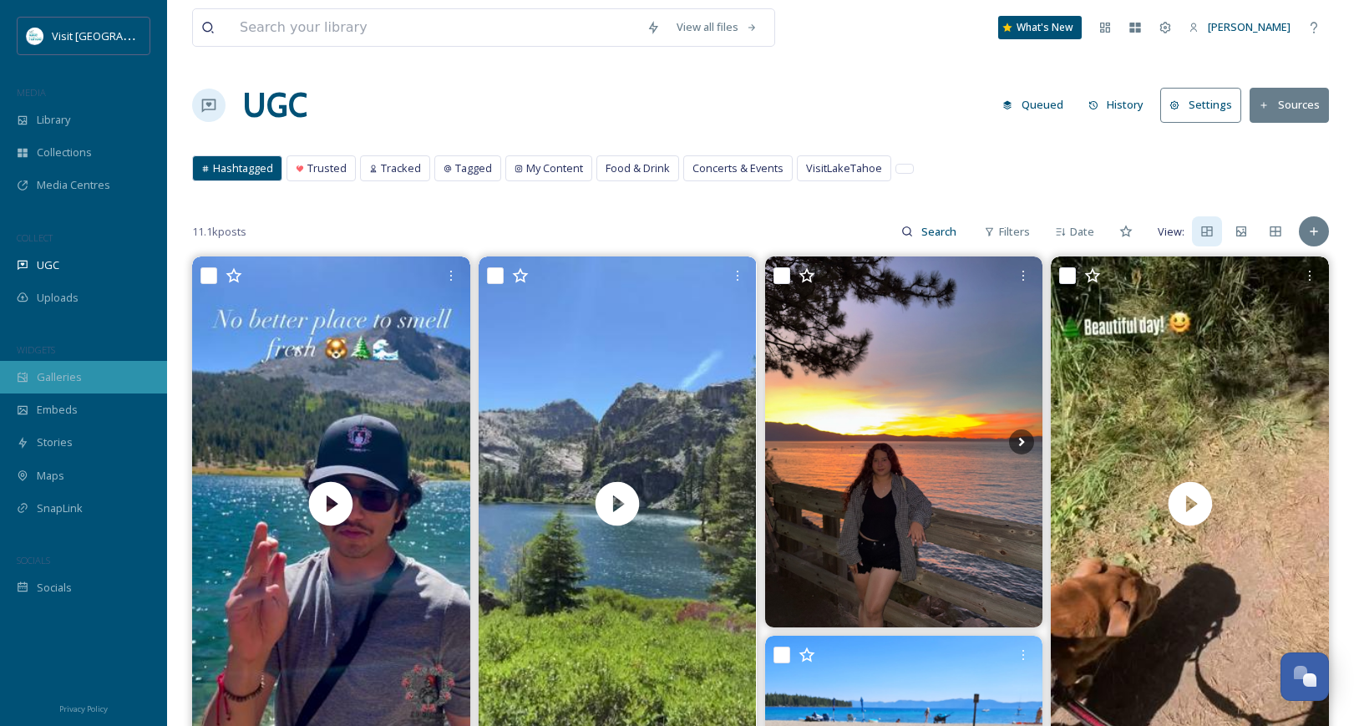
click at [89, 382] on div "Galleries" at bounding box center [83, 377] width 167 height 33
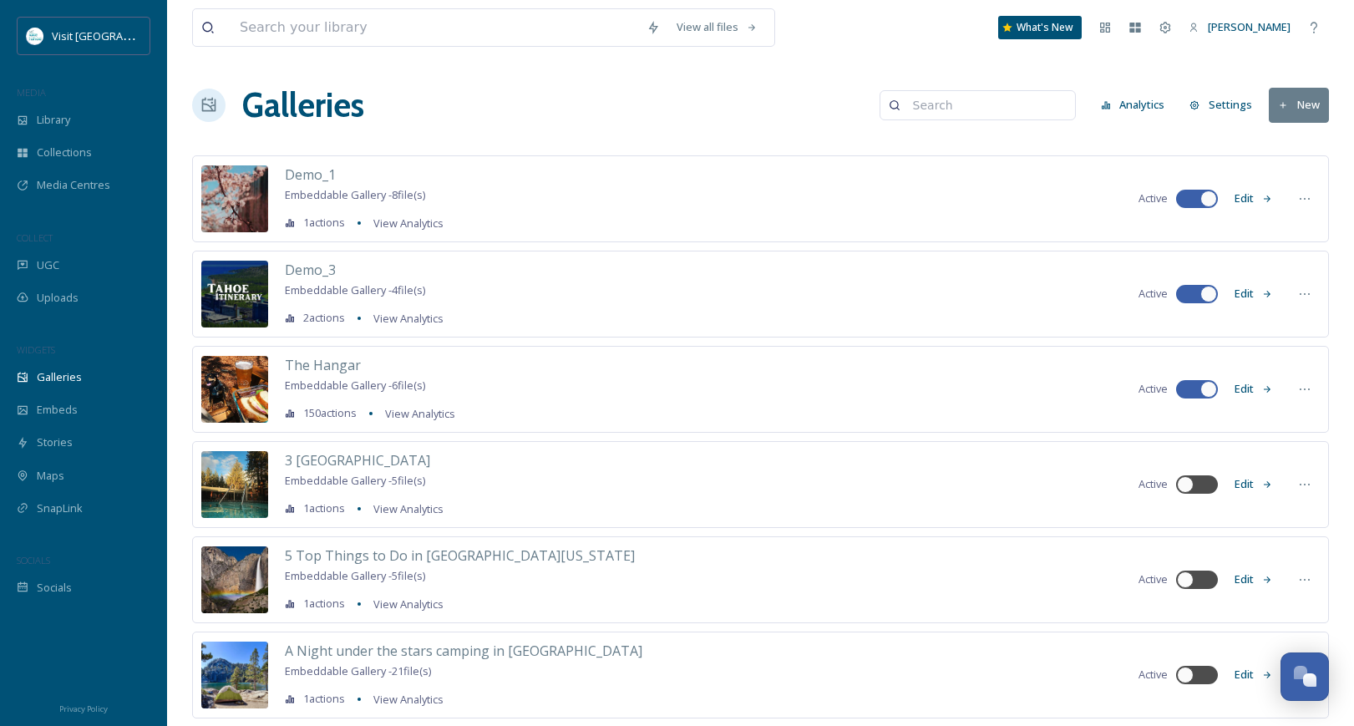
click at [963, 112] on input at bounding box center [986, 105] width 162 height 33
type input "lodging"
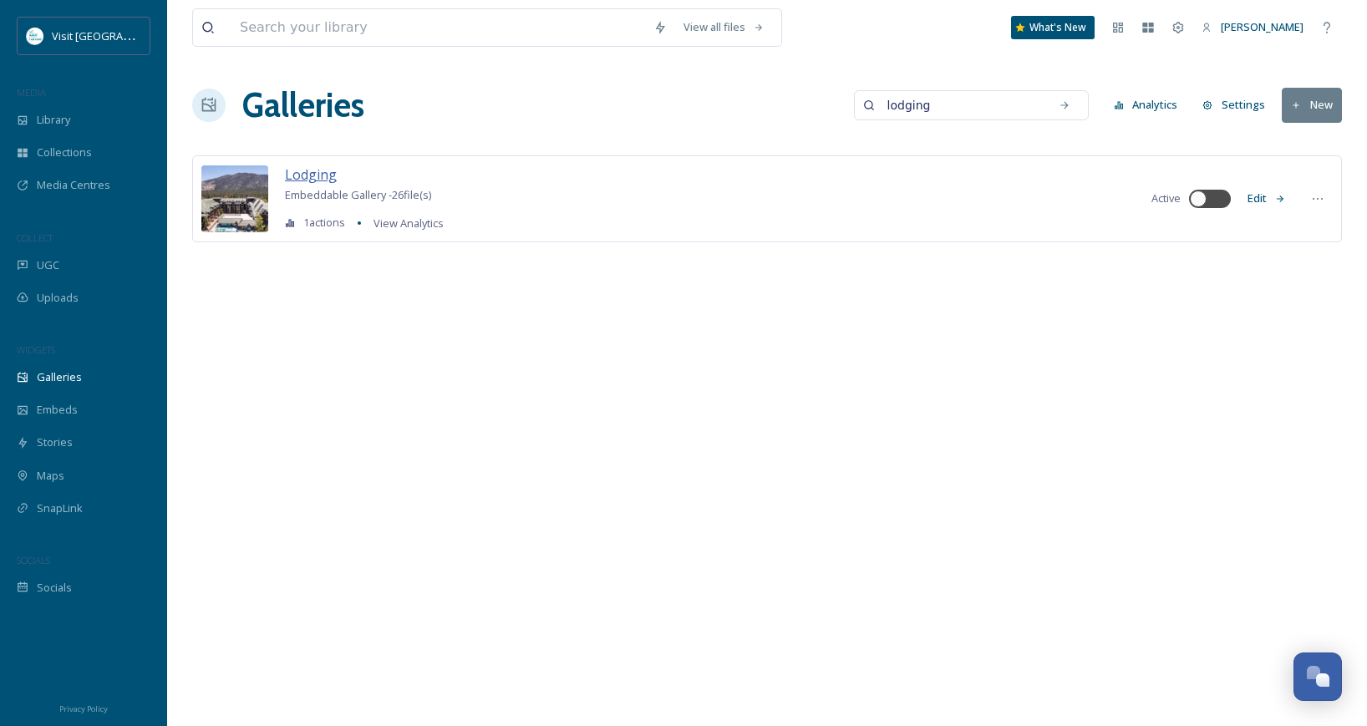
click at [312, 176] on span "Lodging" at bounding box center [311, 174] width 52 height 18
click at [1297, 201] on div "Lodging Embeddable Gallery - 26 file(s) 1 actions View Analytics Active Edit" at bounding box center [767, 198] width 1150 height 87
click at [1277, 205] on button "Edit" at bounding box center [1266, 198] width 55 height 33
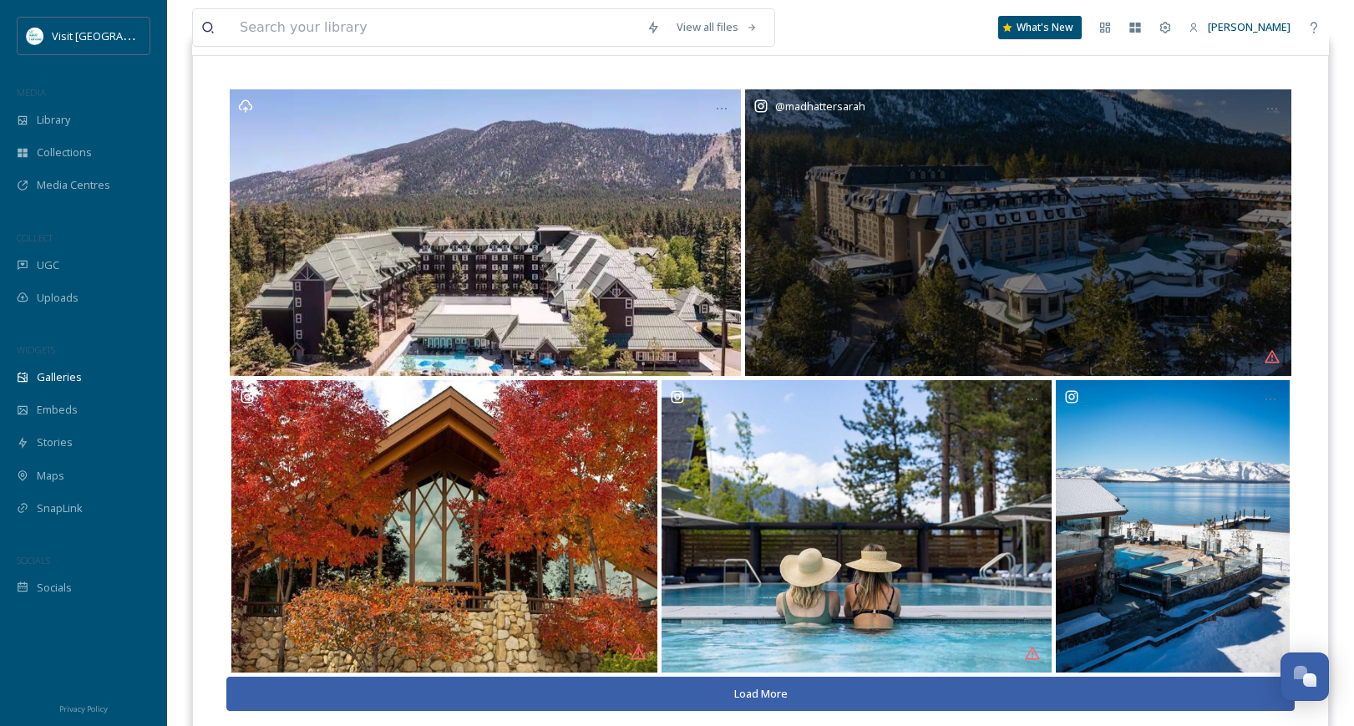
scroll to position [240, 0]
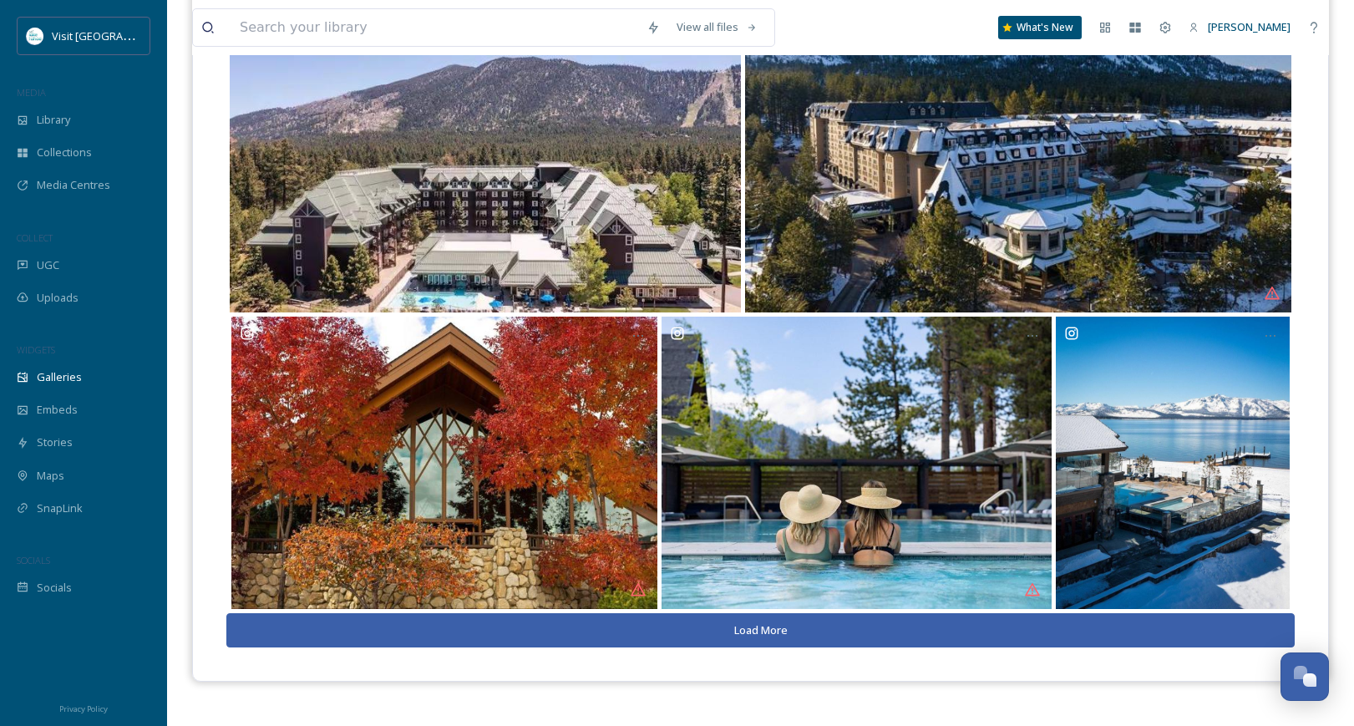
click at [762, 634] on button "Load More" at bounding box center [760, 630] width 1069 height 34
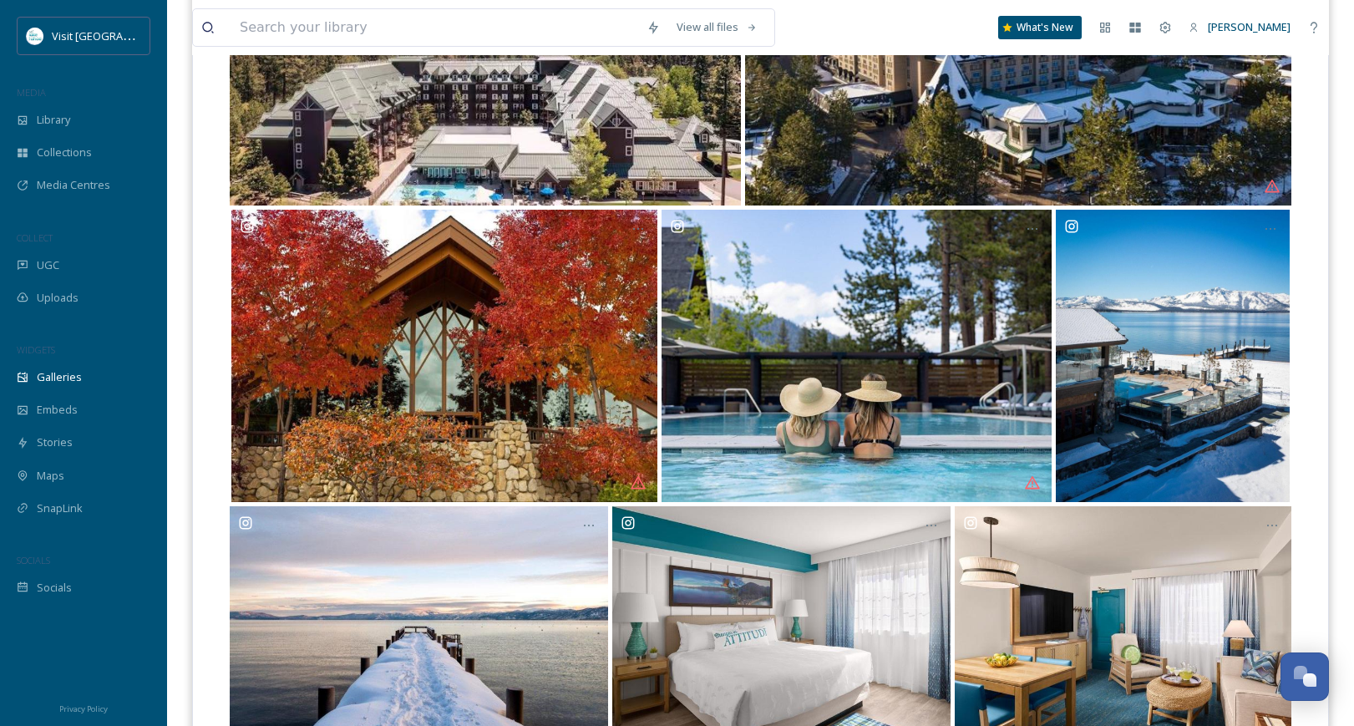
scroll to position [0, 0]
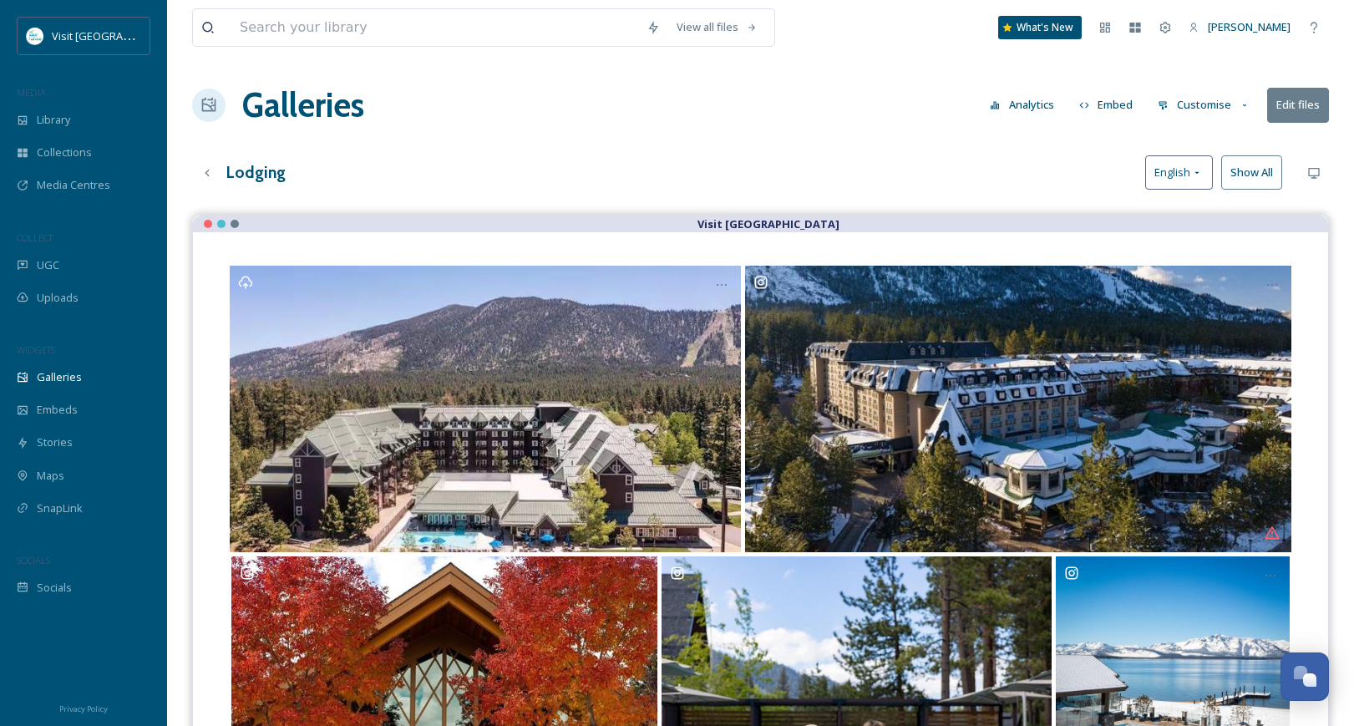
click at [1293, 98] on button "Edit files" at bounding box center [1298, 105] width 62 height 34
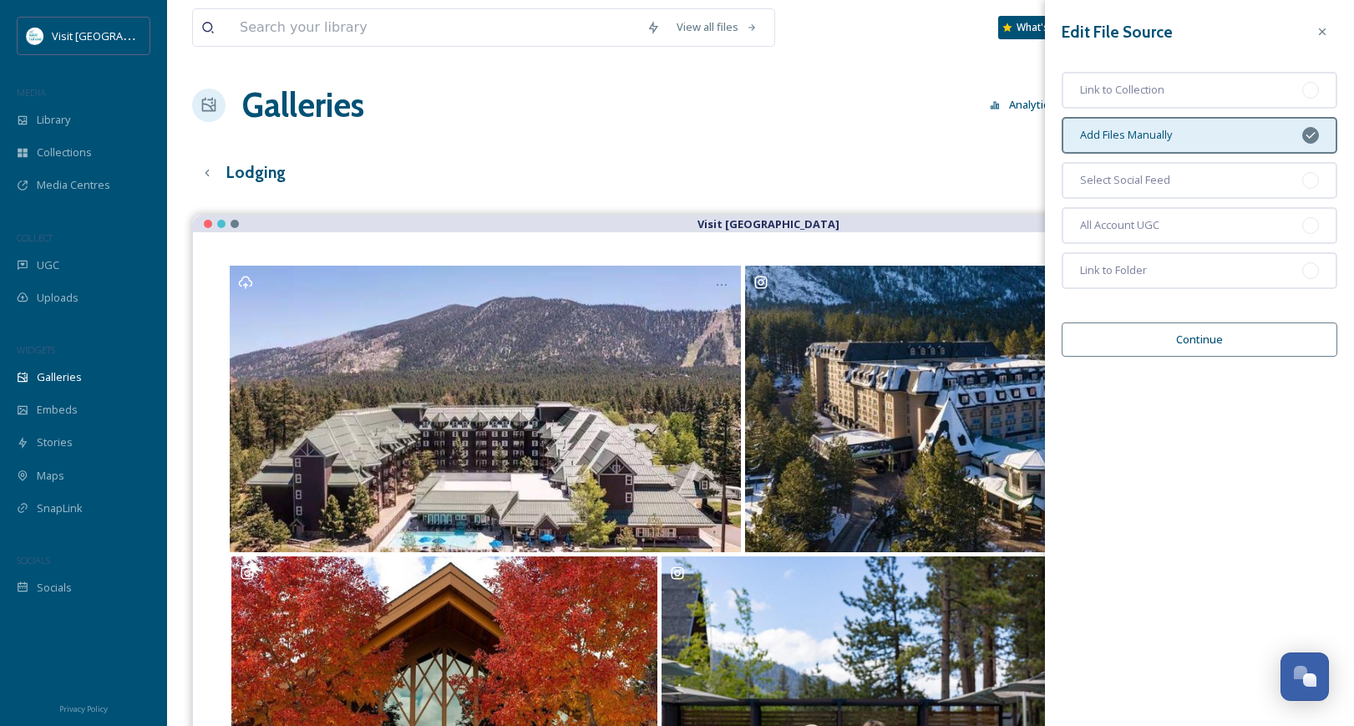
click at [1265, 131] on div "Add Files Manually" at bounding box center [1200, 135] width 276 height 37
click at [1189, 346] on button "Continue" at bounding box center [1200, 340] width 276 height 34
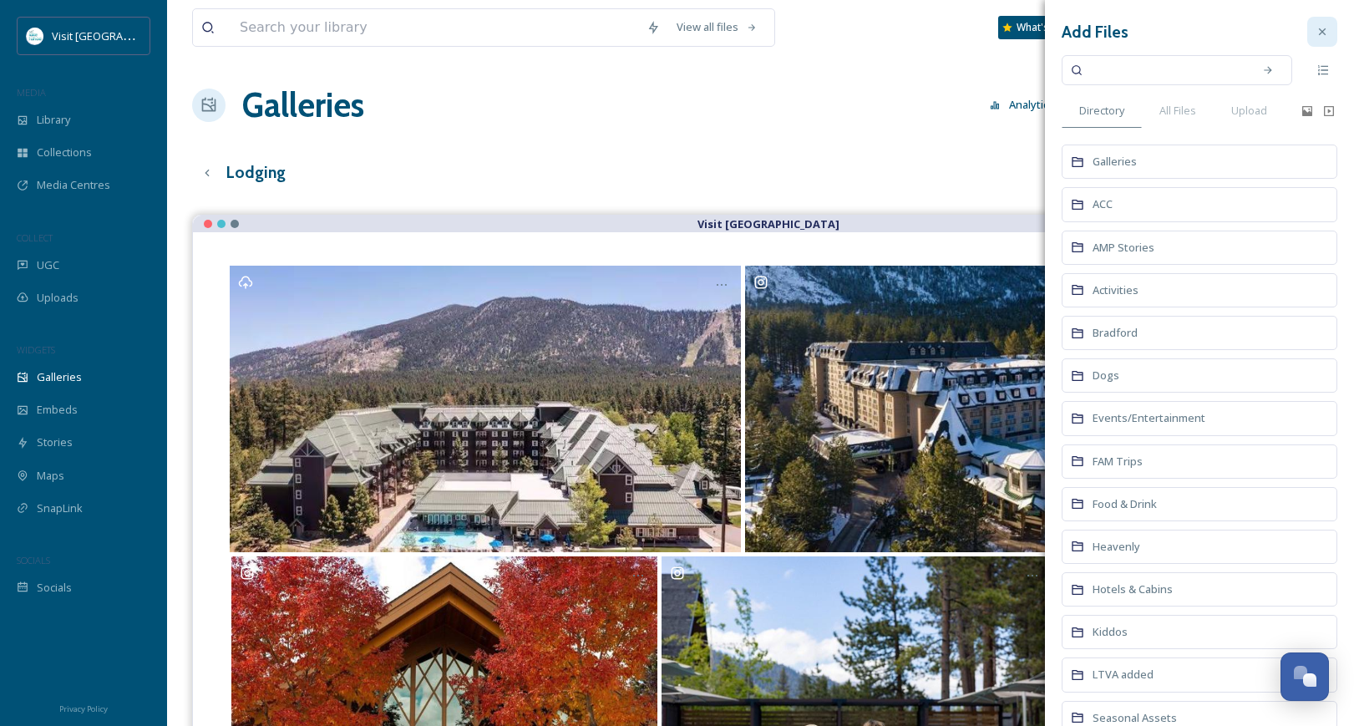
click at [1316, 28] on icon at bounding box center [1322, 31] width 13 height 13
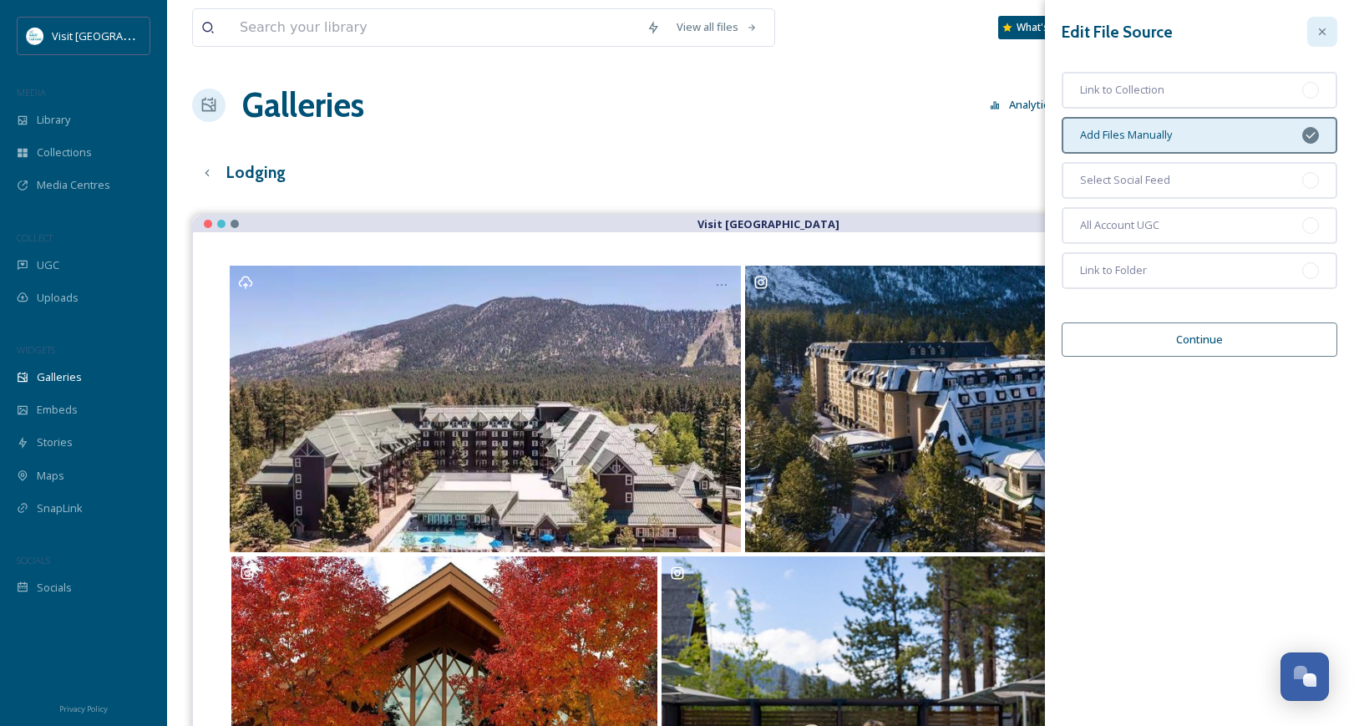
click at [1323, 29] on icon at bounding box center [1322, 31] width 13 height 13
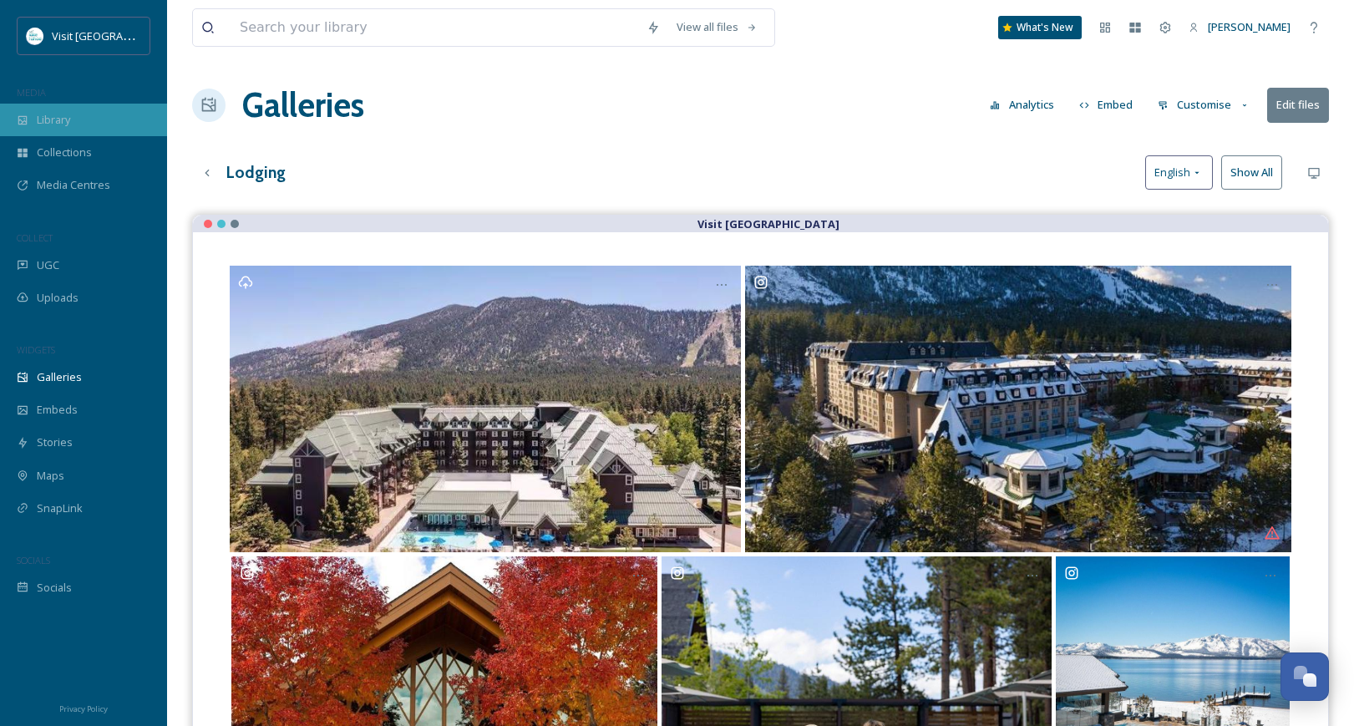
click at [43, 119] on span "Library" at bounding box center [53, 120] width 33 height 16
